Goal: Connect with others: Participate in discussion

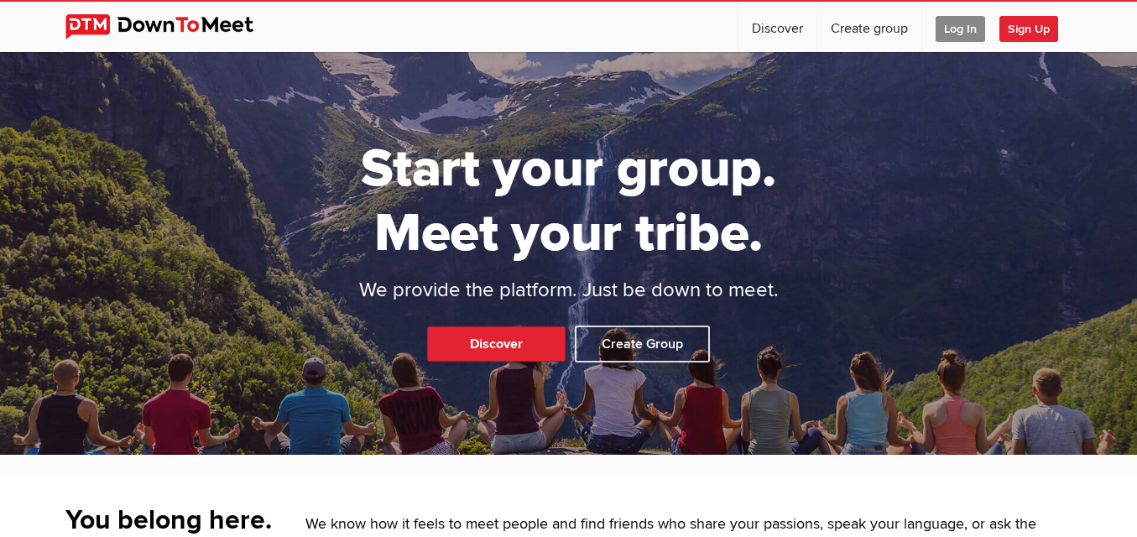
click at [949, 30] on span "Log In" at bounding box center [959, 29] width 49 height 26
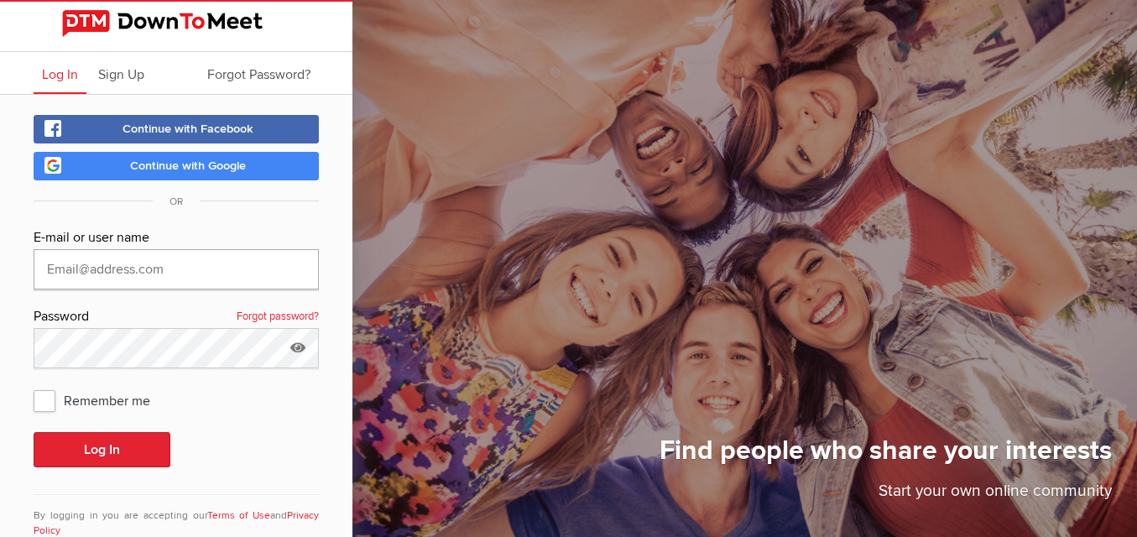
click at [105, 272] on input "text" at bounding box center [176, 269] width 285 height 40
type input "[EMAIL_ADDRESS][DOMAIN_NAME]"
click at [102, 442] on button "Log In" at bounding box center [102, 449] width 137 height 35
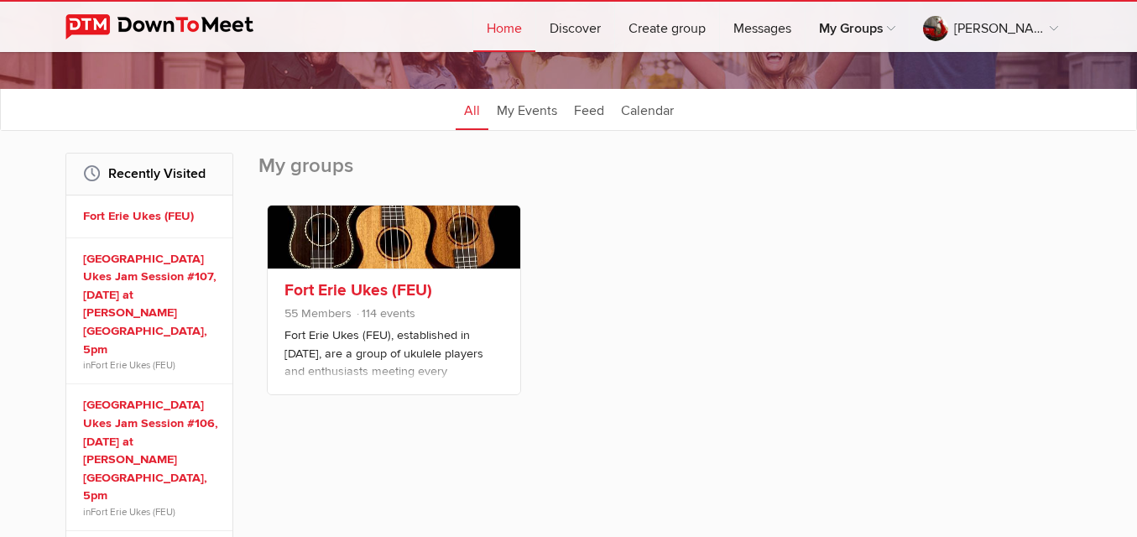
scroll to position [168, 0]
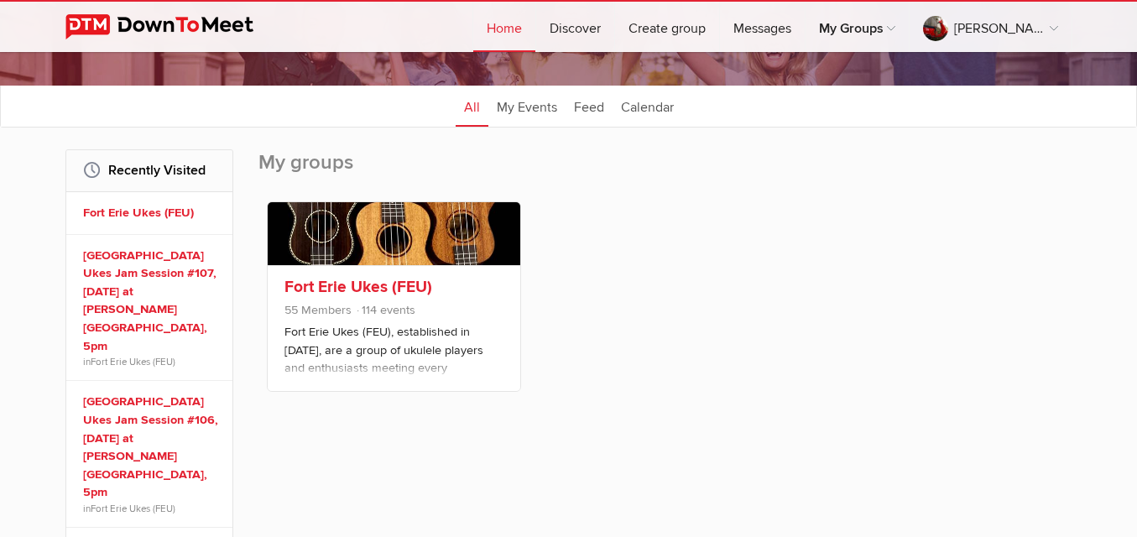
click at [358, 242] on link at bounding box center [394, 233] width 252 height 63
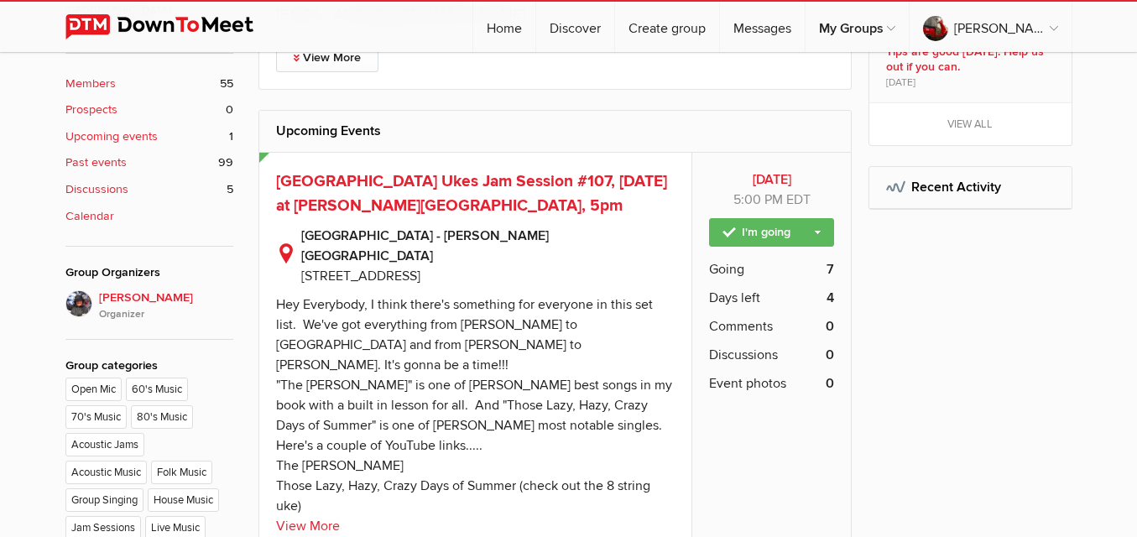
scroll to position [671, 0]
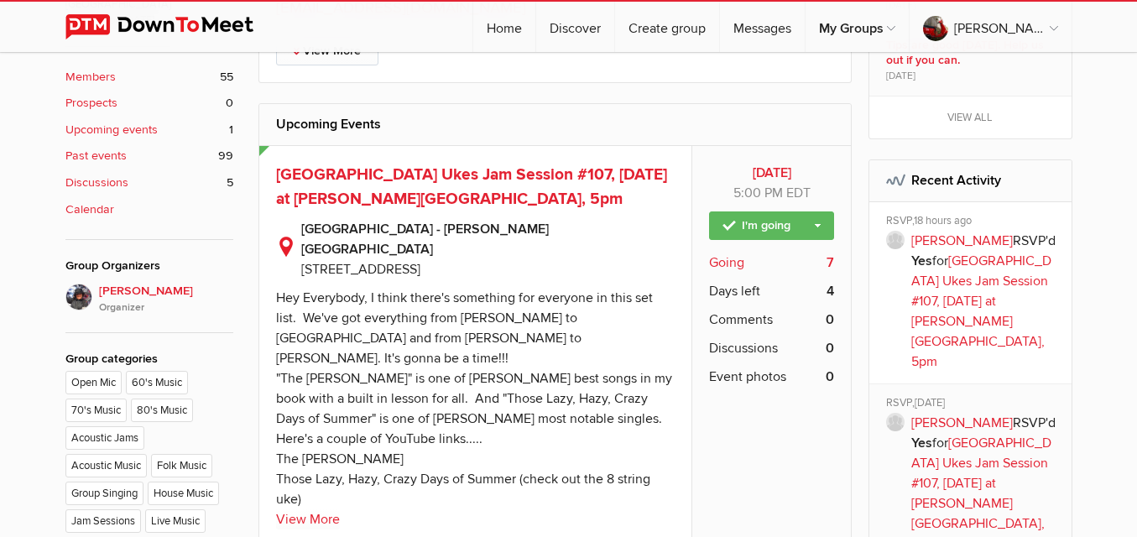
click at [726, 257] on span "Going" at bounding box center [726, 262] width 35 height 20
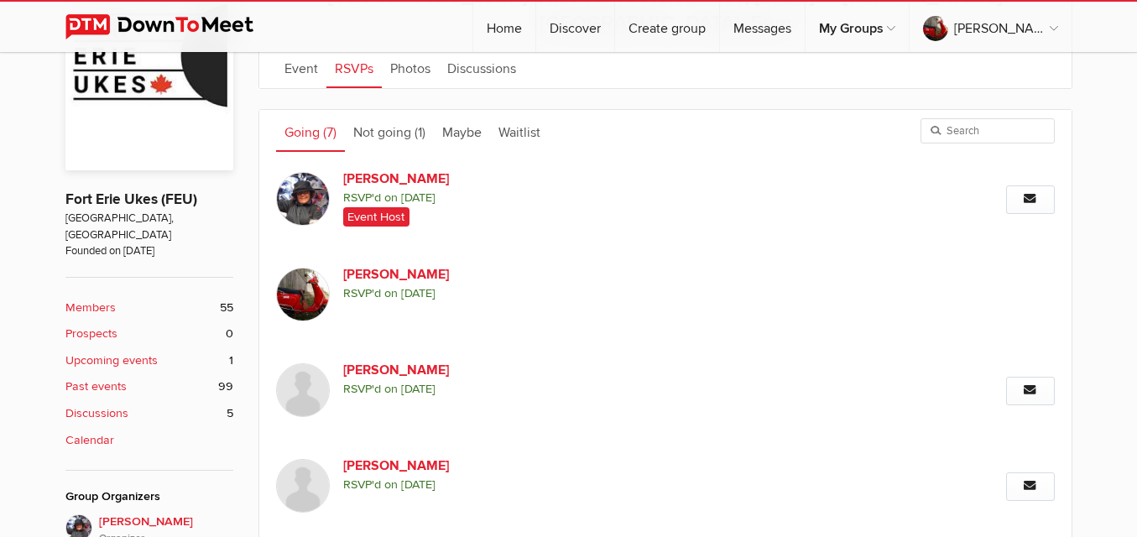
scroll to position [230, 0]
